Goal: Information Seeking & Learning: Learn about a topic

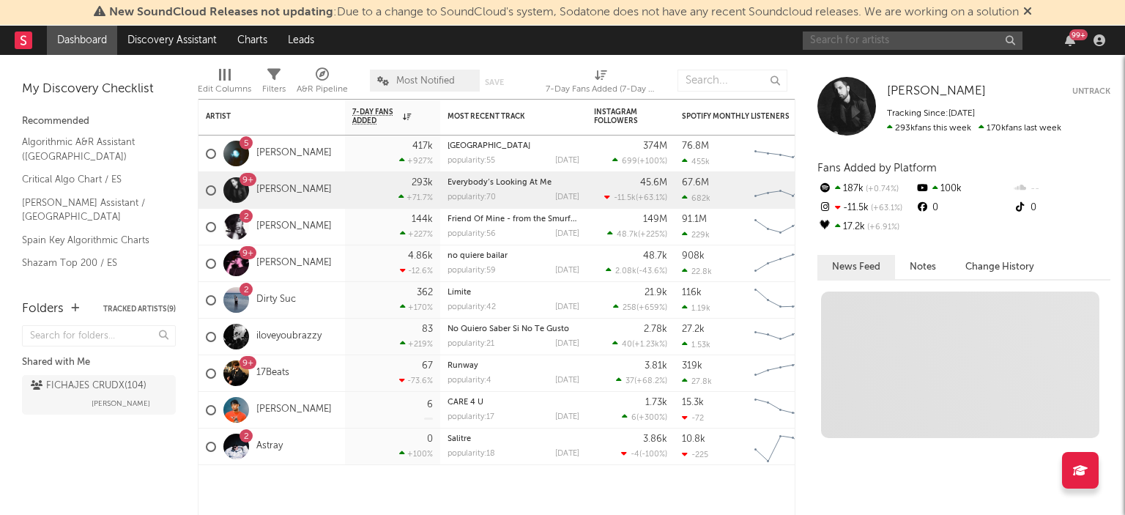
click at [931, 48] on input "text" at bounding box center [912, 40] width 220 height 18
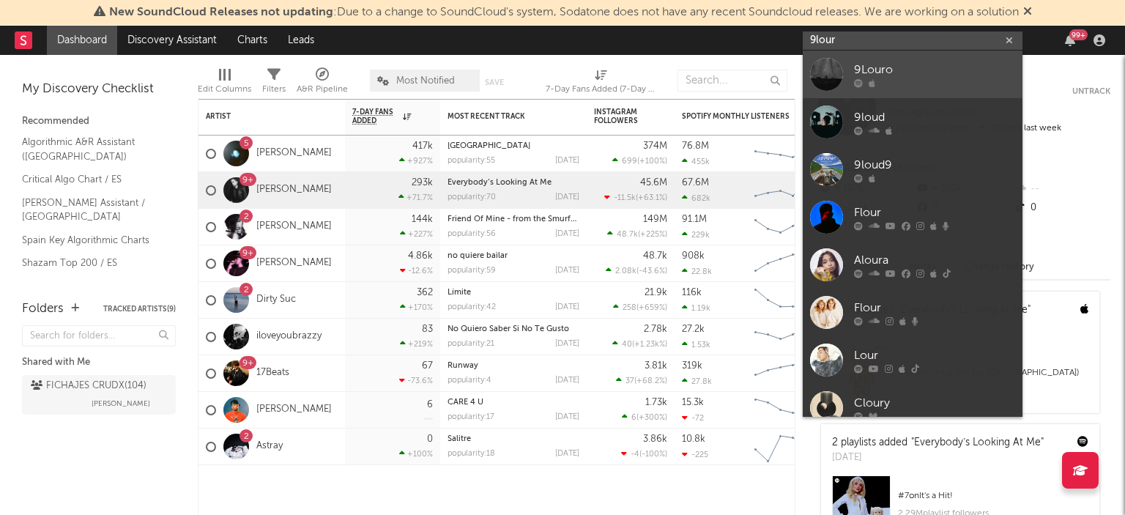
type input "9lour"
click at [895, 78] on div at bounding box center [934, 82] width 161 height 9
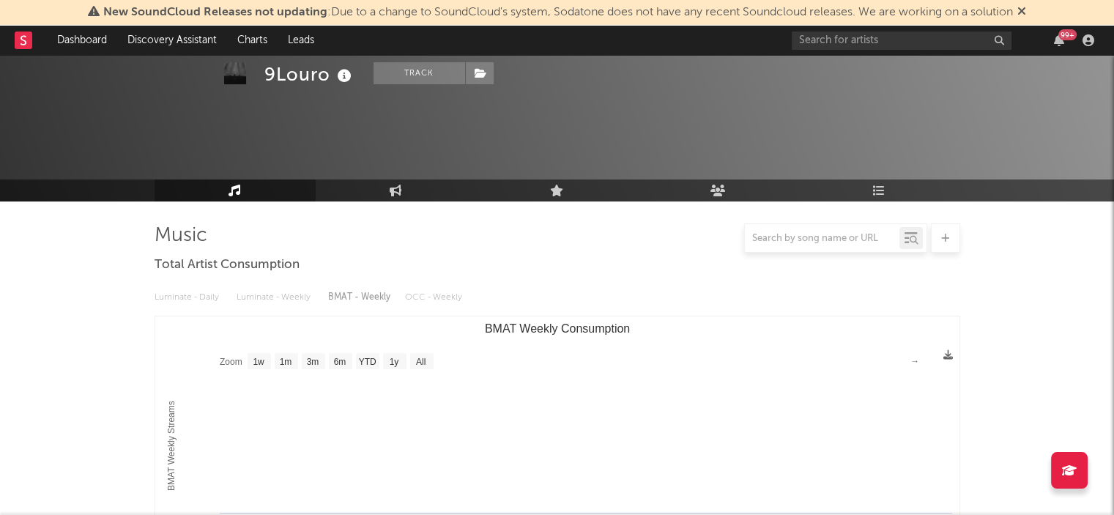
scroll to position [110, 0]
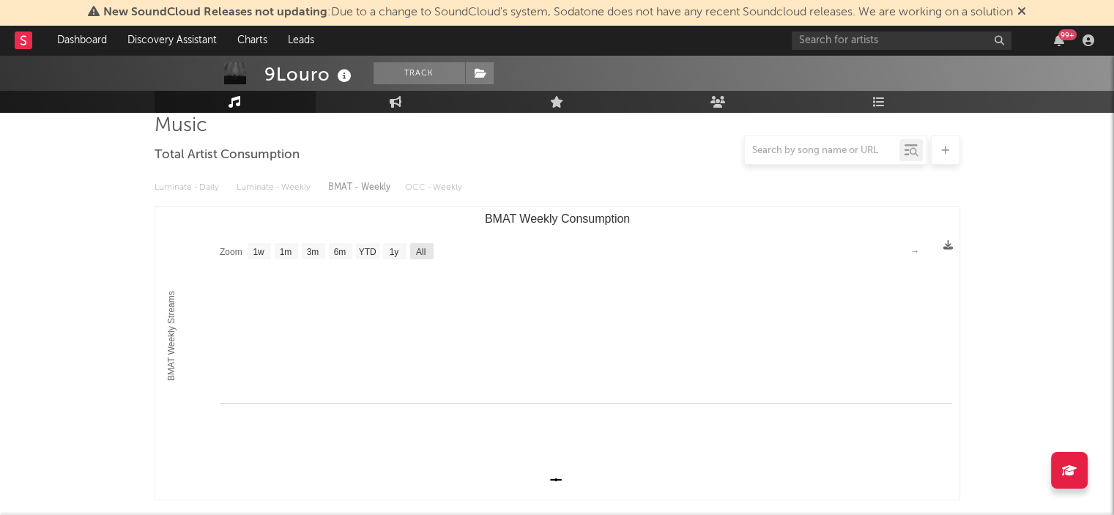
click at [420, 256] on text "All" at bounding box center [420, 252] width 10 height 10
click at [420, 243] on rect "BMAT Weekly Consumption" at bounding box center [421, 251] width 23 height 16
select select "All"
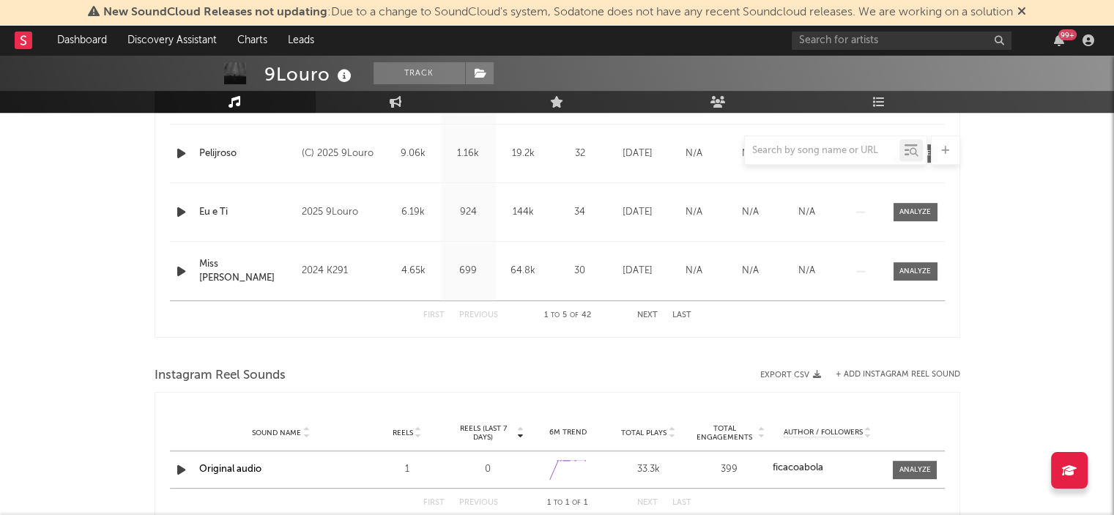
scroll to position [829, 0]
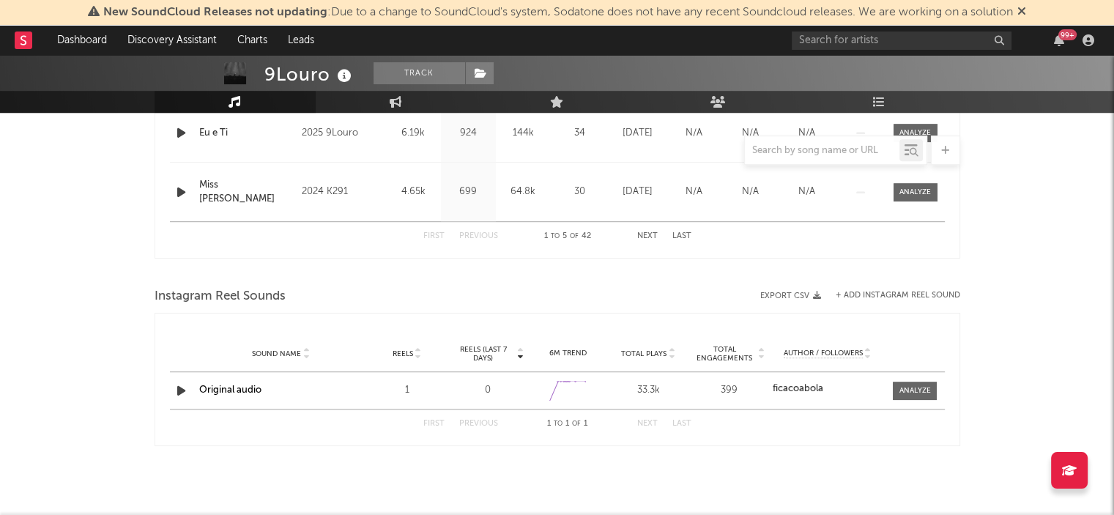
click at [641, 232] on button "Next" at bounding box center [647, 236] width 20 height 8
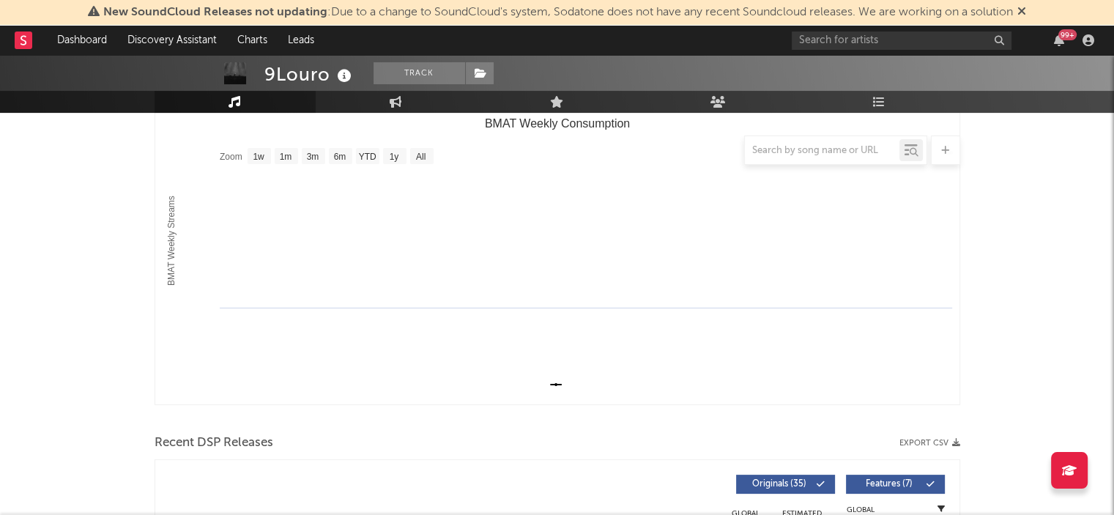
scroll to position [175, 0]
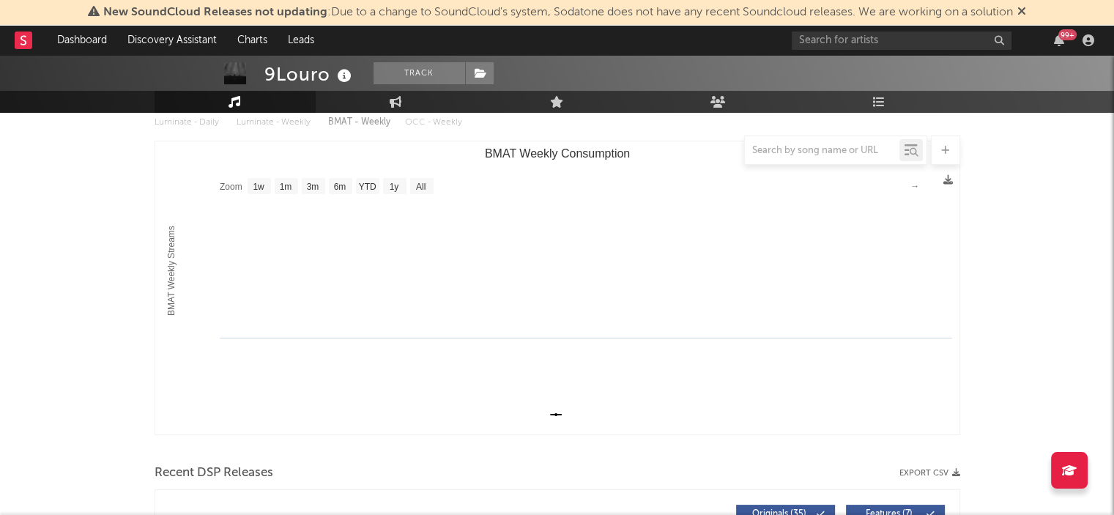
click at [928, 28] on div "99 +" at bounding box center [944, 40] width 307 height 29
click at [927, 37] on input "text" at bounding box center [901, 40] width 220 height 18
type input "a"
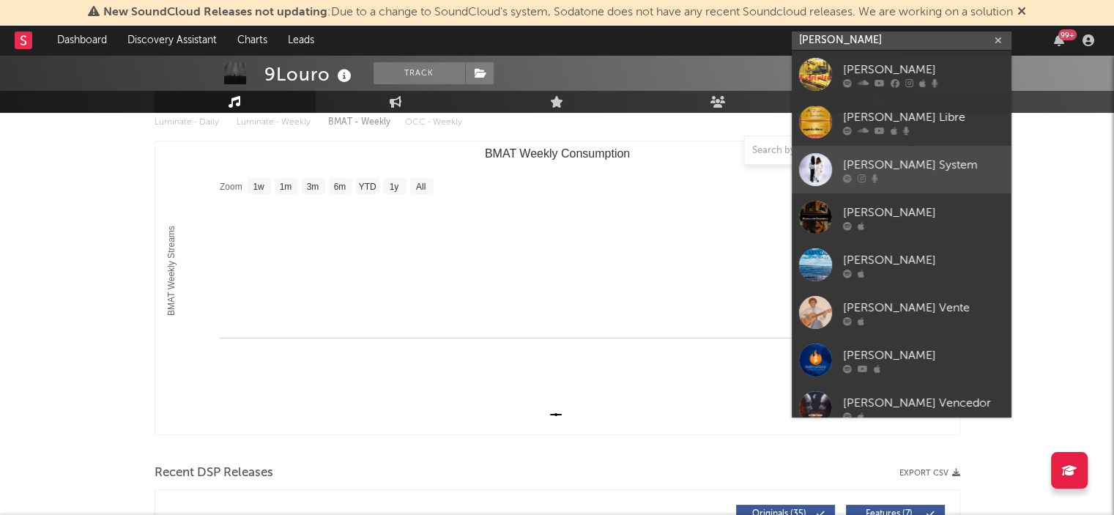
type input "espiritu"
click at [909, 149] on link "Espíritu System" at bounding box center [901, 170] width 220 height 48
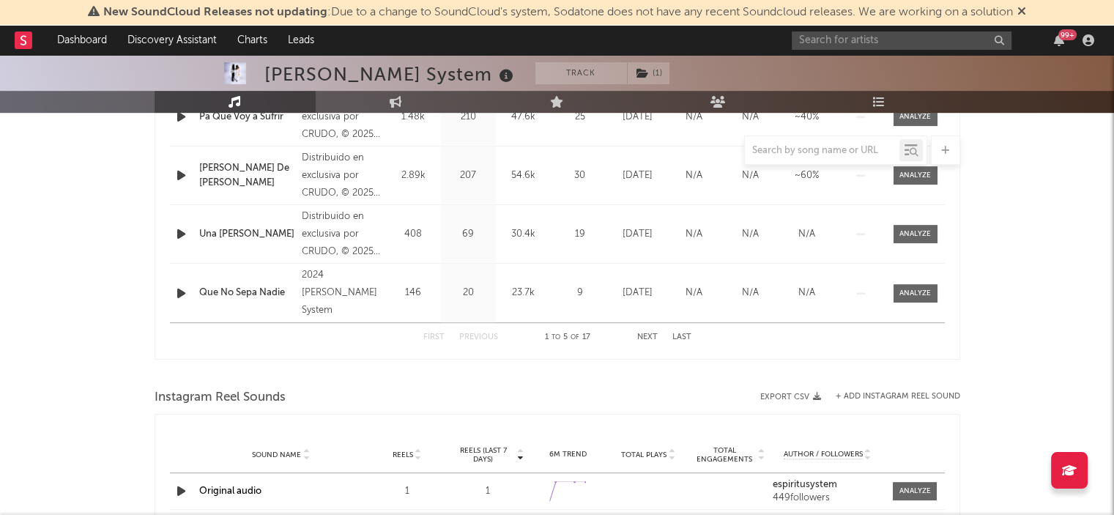
select select "6m"
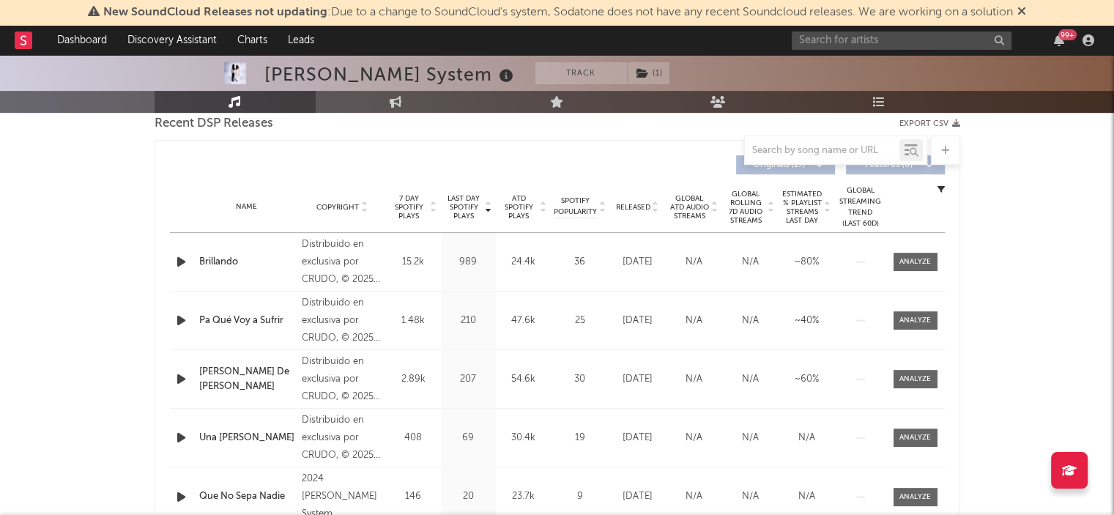
scroll to position [524, 0]
